Goal: Find contact information: Find contact information

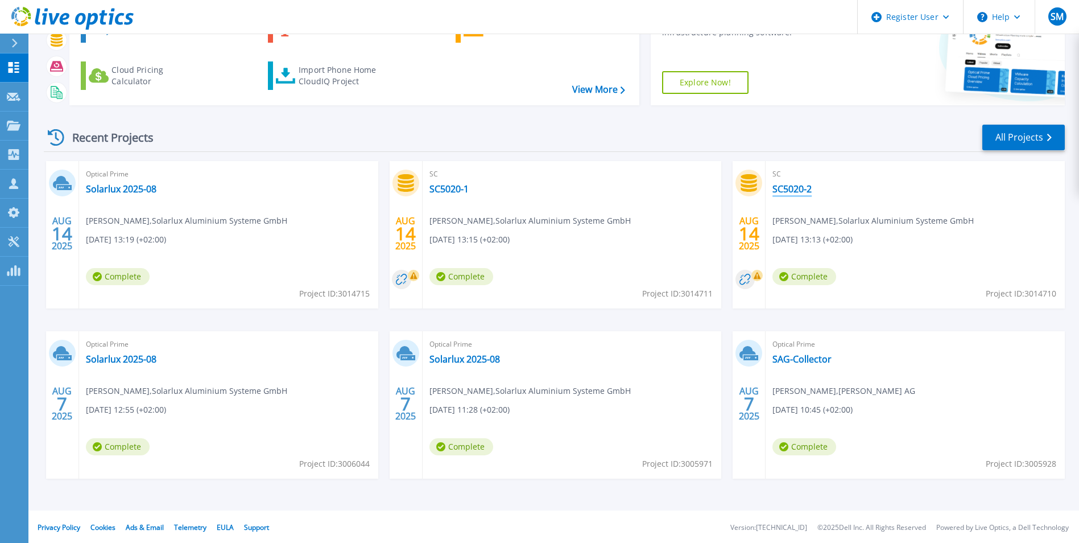
scroll to position [88, 0]
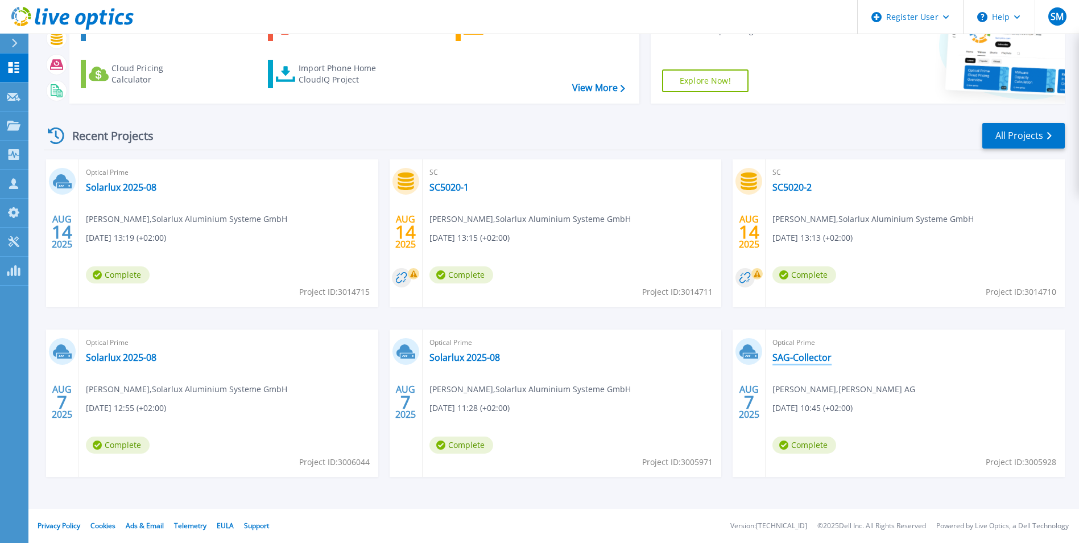
click at [807, 360] on link "SAG-Collector" at bounding box center [802, 357] width 59 height 11
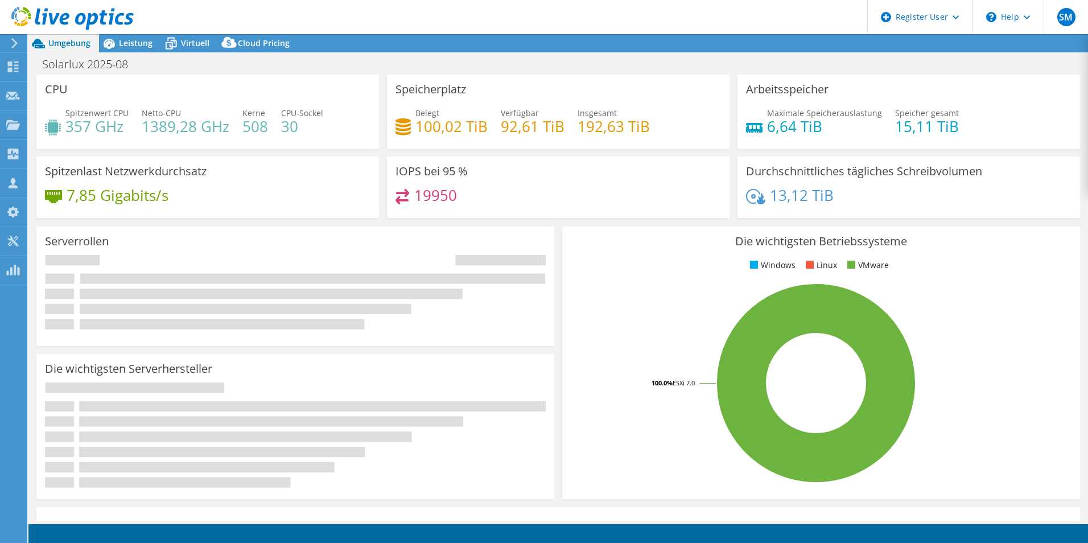
select select "USD"
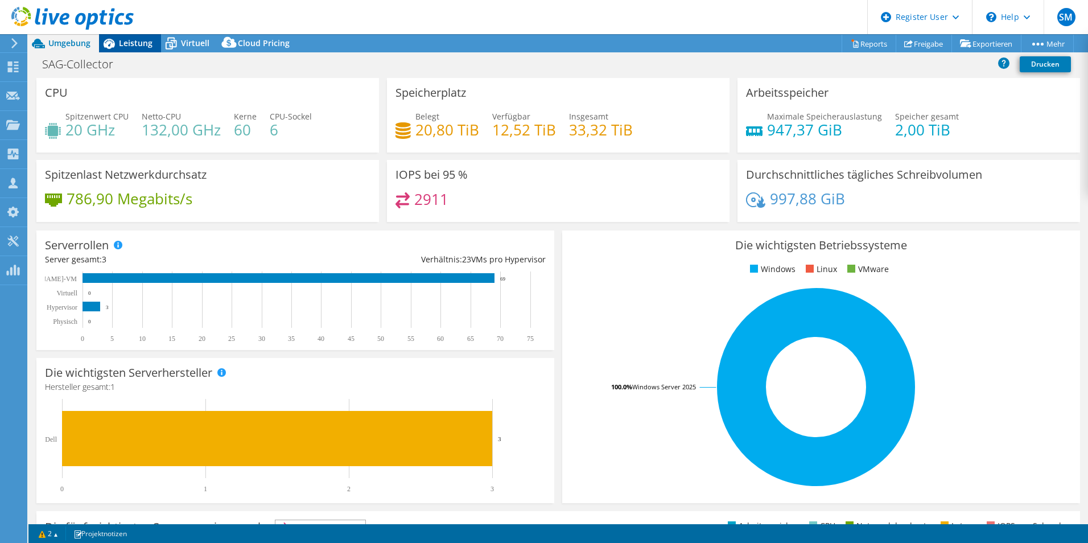
click at [133, 46] on span "Leistung" at bounding box center [136, 43] width 34 height 11
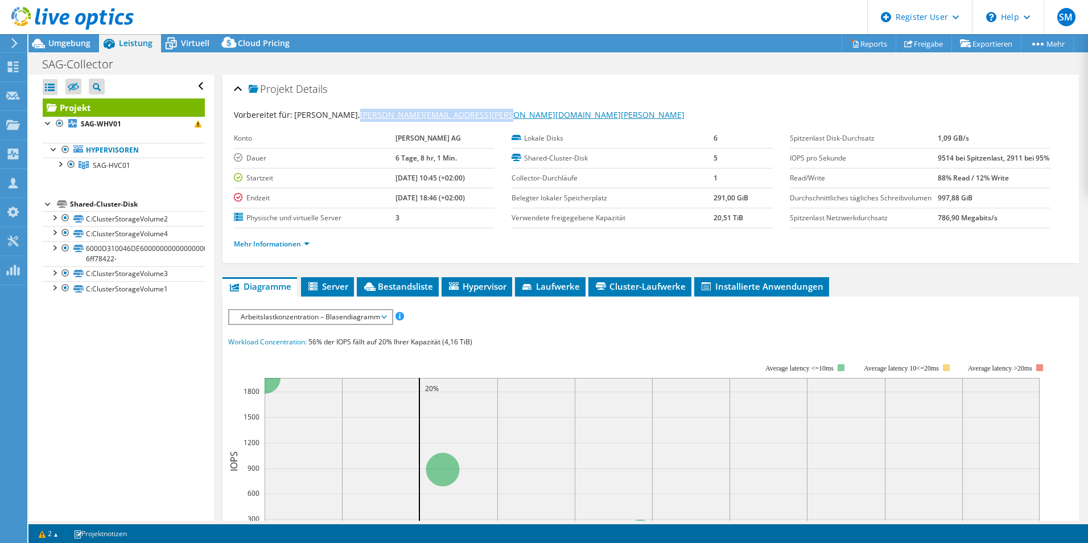
drag, startPoint x: 494, startPoint y: 115, endPoint x: 353, endPoint y: 119, distance: 141.2
click at [353, 119] on div "Vorbereitet für: [PERSON_NAME], [PERSON_NAME][EMAIL_ADDRESS][PERSON_NAME][DOMAI…" at bounding box center [651, 115] width 834 height 13
copy link "[PERSON_NAME][EMAIL_ADDRESS][PERSON_NAME][DOMAIN_NAME][PERSON_NAME]"
click at [14, 69] on icon at bounding box center [13, 66] width 14 height 11
